Goal: Transaction & Acquisition: Purchase product/service

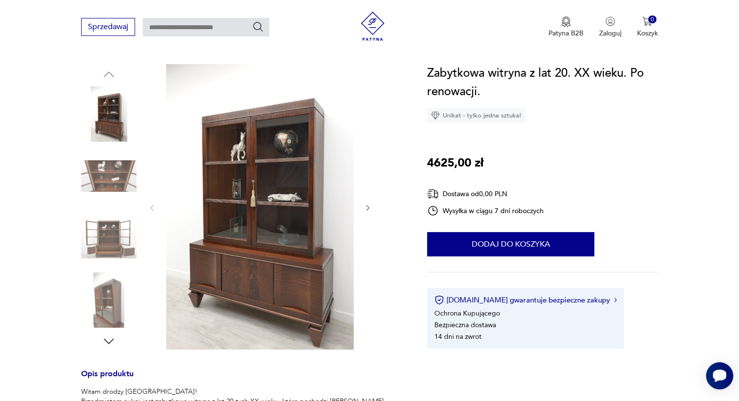
click at [717, 375] on icon "Otwórz czat Smartsupp" at bounding box center [720, 376] width 14 height 12
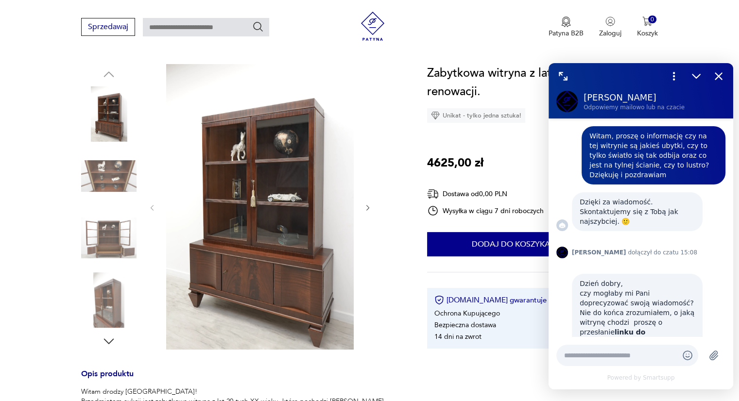
scroll to position [590, 0]
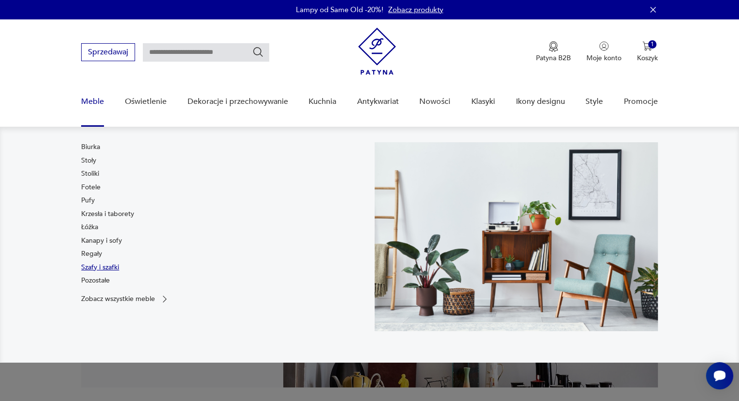
click at [101, 265] on link "Szafy i szafki" at bounding box center [100, 268] width 38 height 10
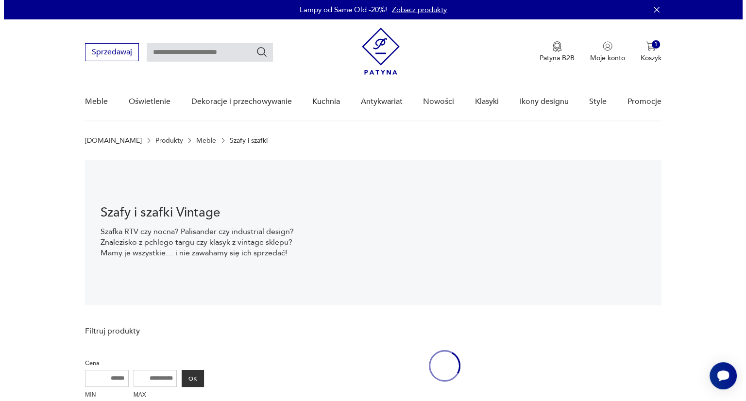
scroll to position [14, 0]
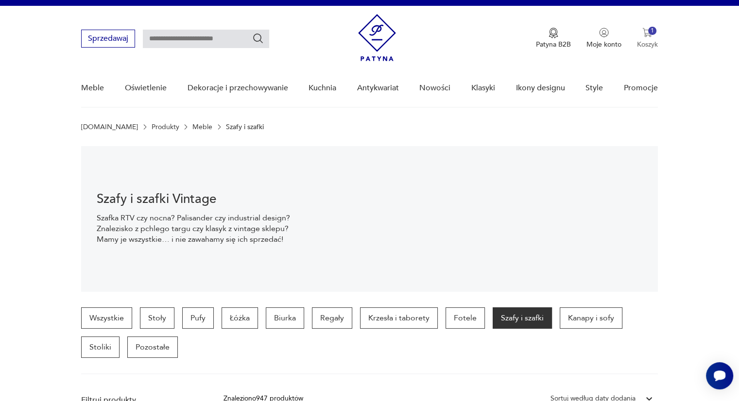
click at [647, 30] on img "button" at bounding box center [647, 33] width 10 height 10
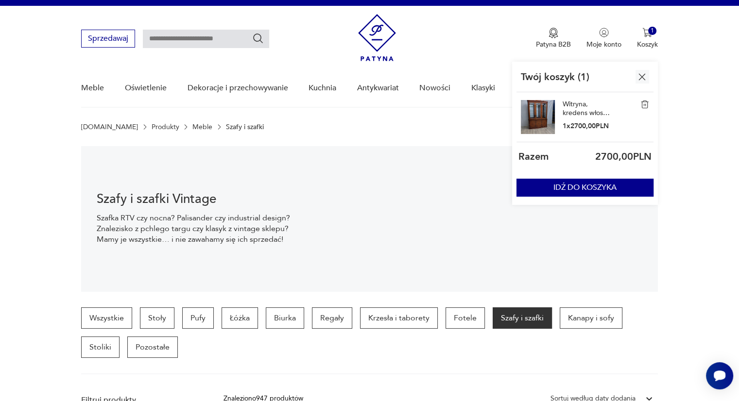
click at [585, 109] on link "Witryna, kredens włoski w orzechu" at bounding box center [587, 108] width 49 height 17
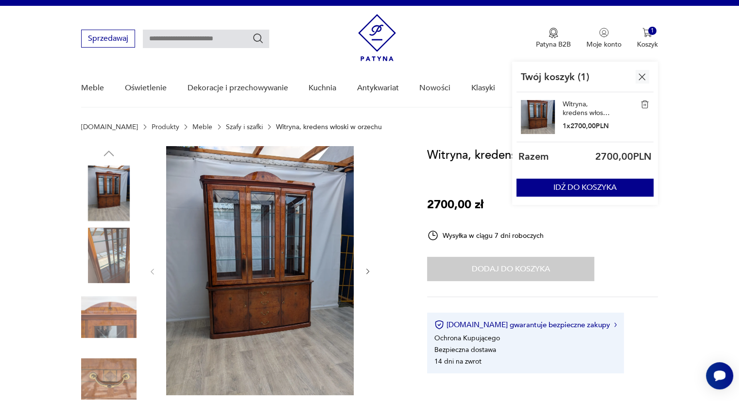
click at [279, 255] on img at bounding box center [260, 270] width 188 height 249
